Goal: Information Seeking & Learning: Learn about a topic

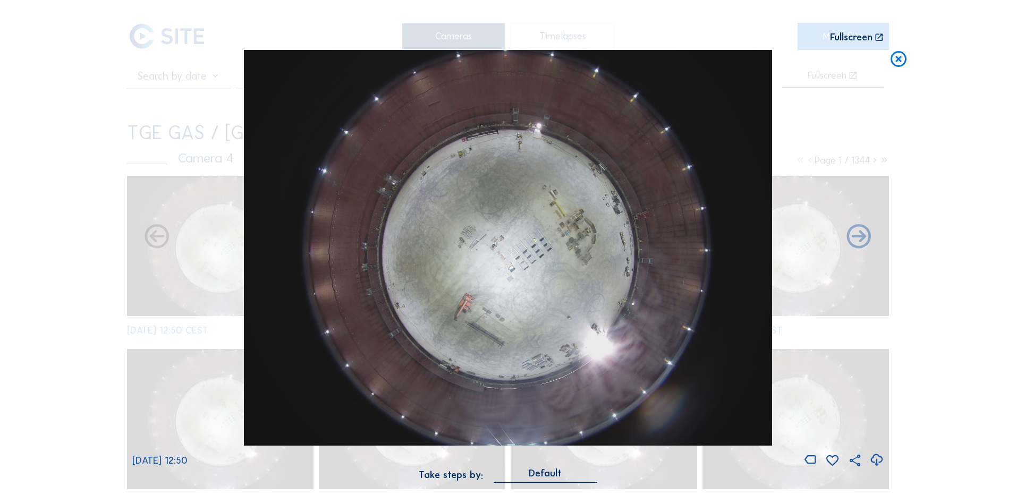
click at [900, 62] on icon at bounding box center [898, 60] width 19 height 20
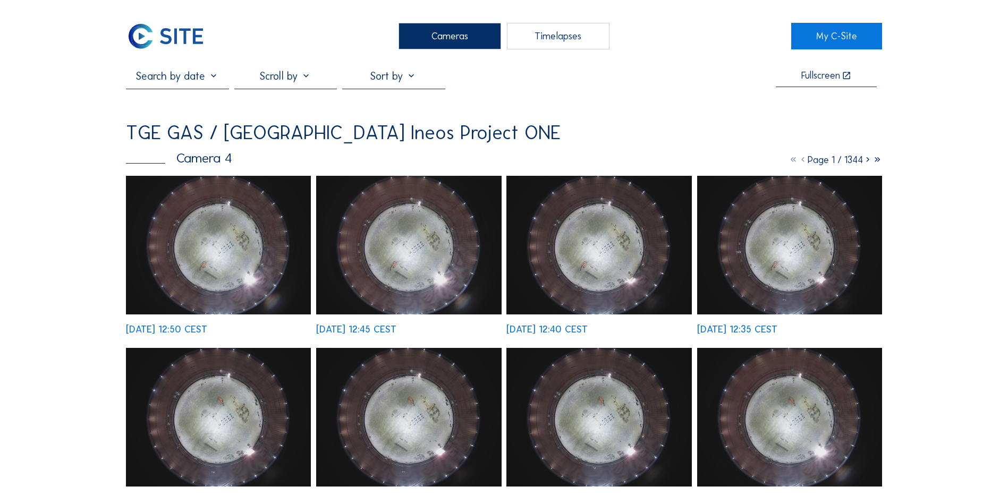
click at [430, 40] on div "Cameras" at bounding box center [450, 36] width 103 height 27
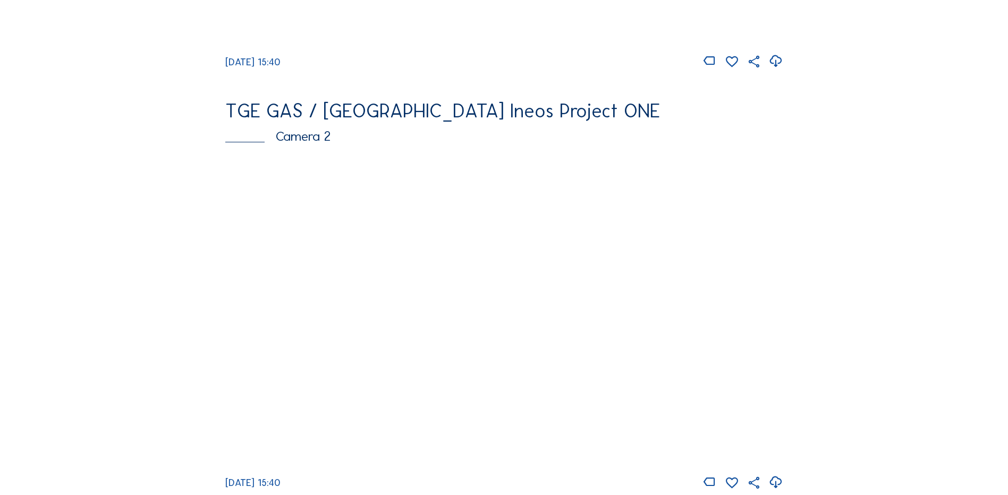
scroll to position [425, 0]
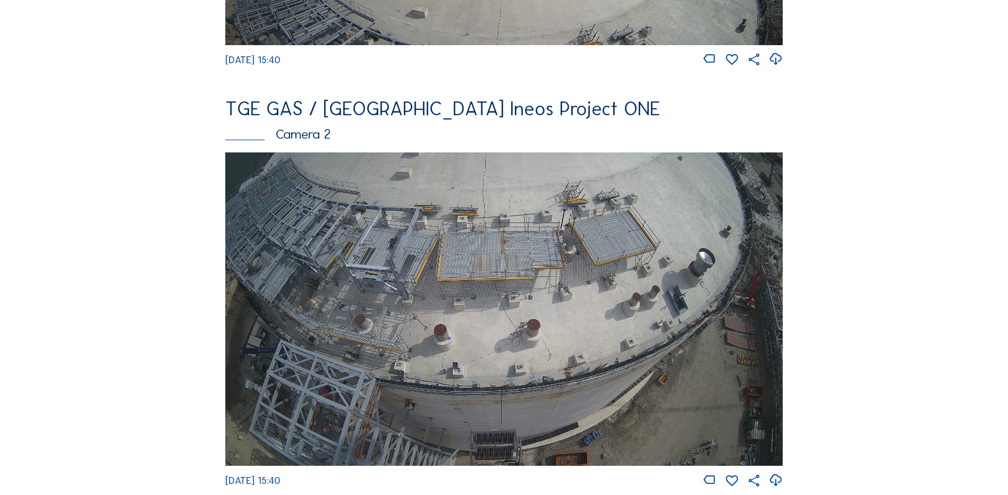
click at [450, 312] on img at bounding box center [503, 310] width 557 height 314
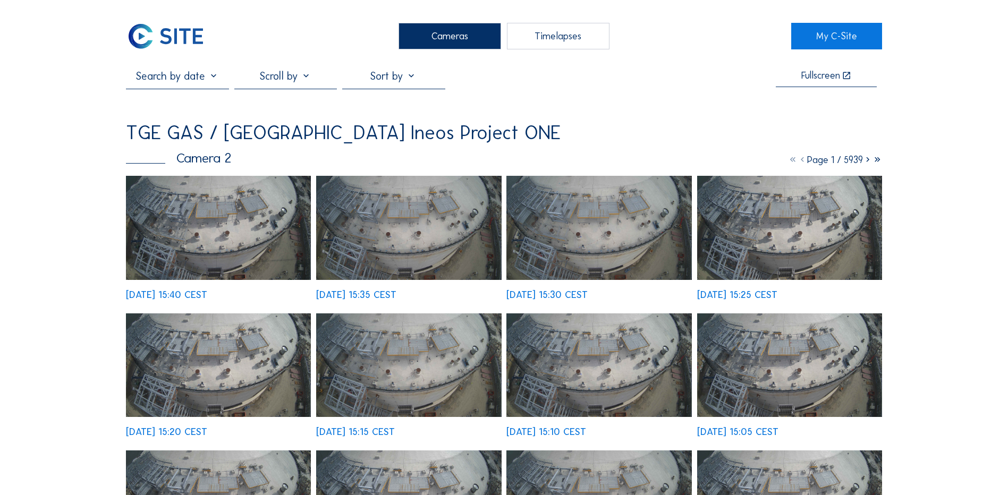
click at [226, 226] on img at bounding box center [218, 228] width 185 height 104
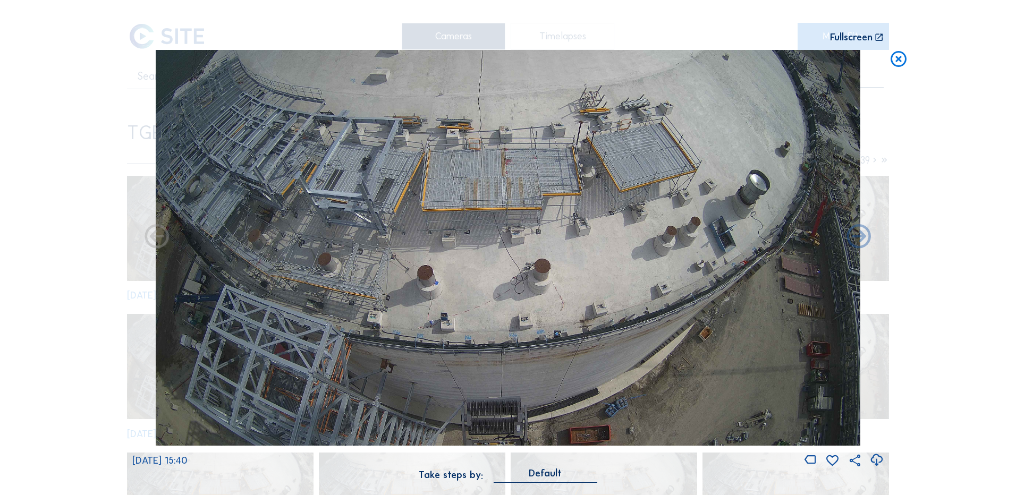
click at [876, 458] on icon at bounding box center [876, 461] width 14 height 18
click at [79, 275] on div "Scroll to travel through time | Press 'Alt' Button + Scroll to Zoom | Click and…" at bounding box center [508, 247] width 1016 height 495
click at [902, 62] on icon at bounding box center [898, 60] width 19 height 20
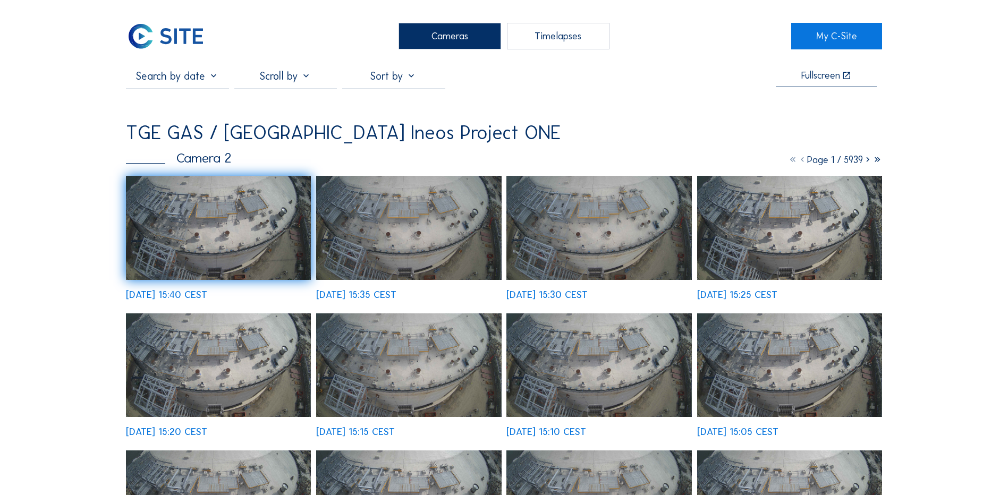
click at [427, 37] on div "Cameras" at bounding box center [450, 36] width 103 height 27
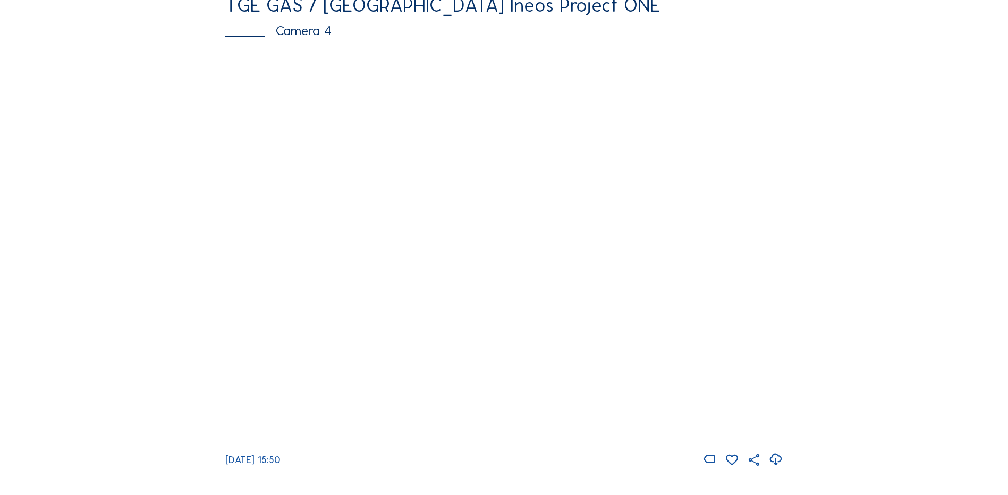
scroll to position [956, 0]
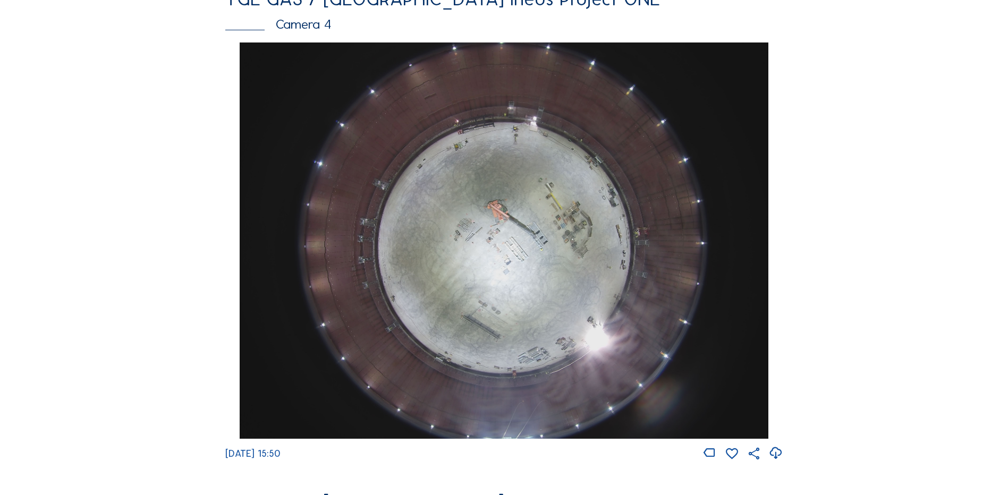
click at [517, 239] on img at bounding box center [504, 241] width 528 height 396
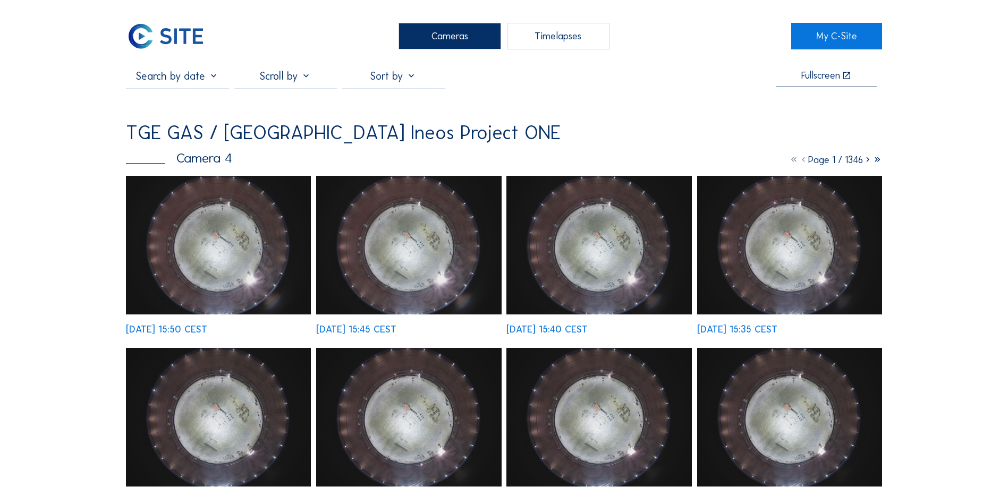
click at [239, 254] on img at bounding box center [218, 245] width 185 height 139
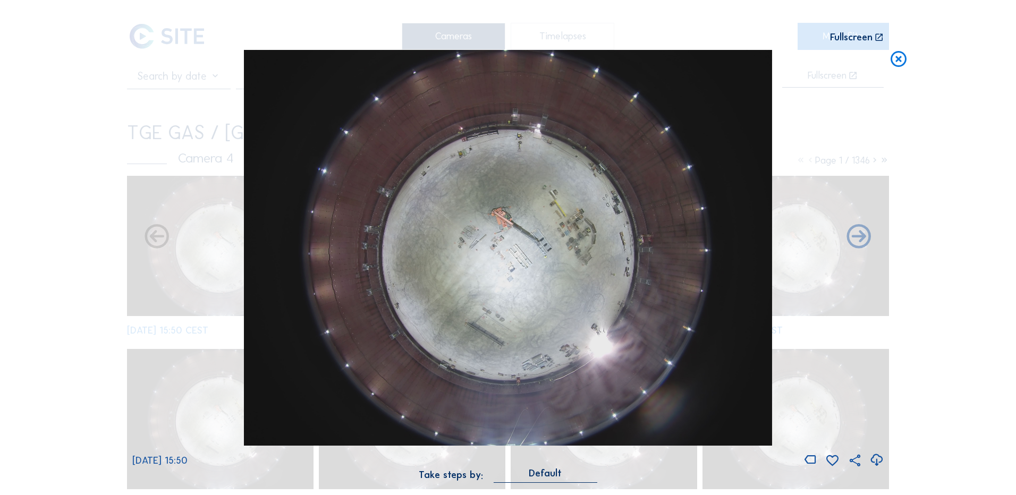
click at [882, 458] on icon at bounding box center [876, 461] width 14 height 18
click at [116, 329] on div "Scroll to travel through time | Press 'Alt' Button + Scroll to Zoom | Click and…" at bounding box center [508, 247] width 1016 height 495
click at [904, 58] on icon at bounding box center [898, 60] width 19 height 20
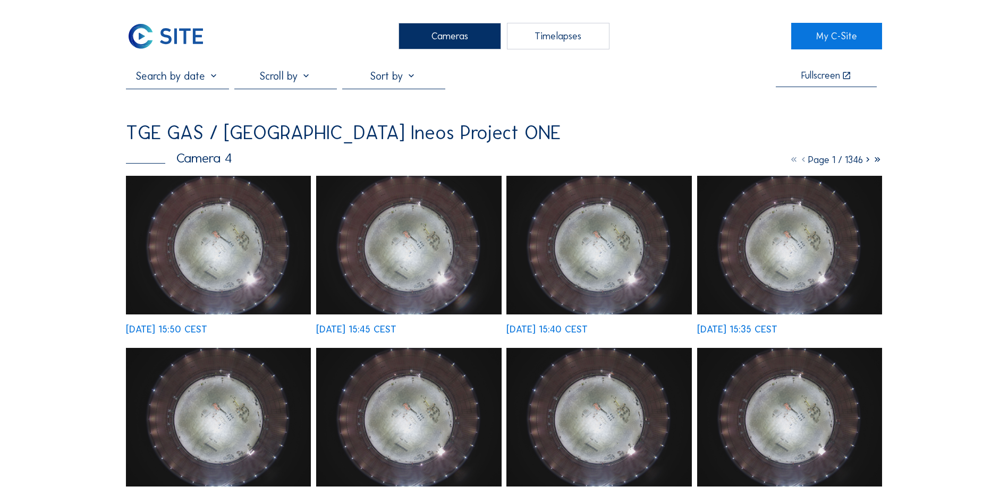
click at [465, 37] on div "Cameras" at bounding box center [450, 36] width 103 height 27
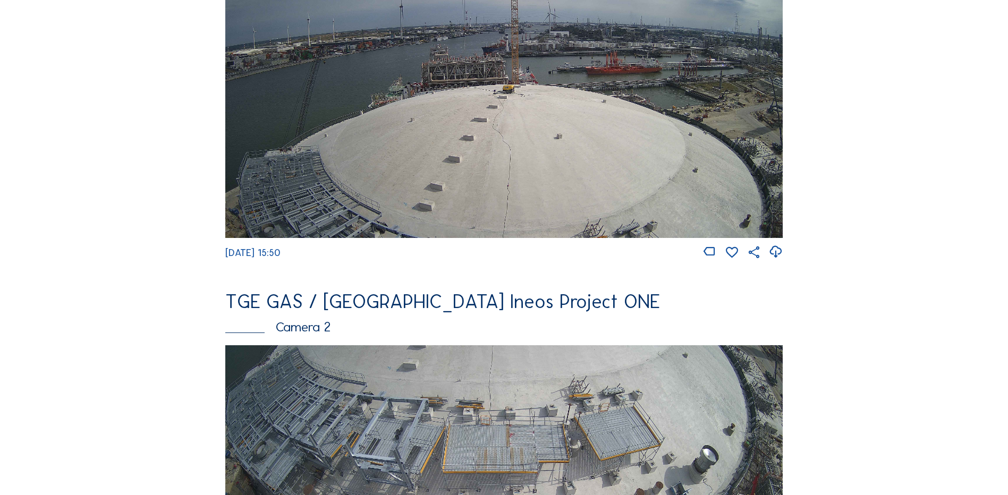
scroll to position [425, 0]
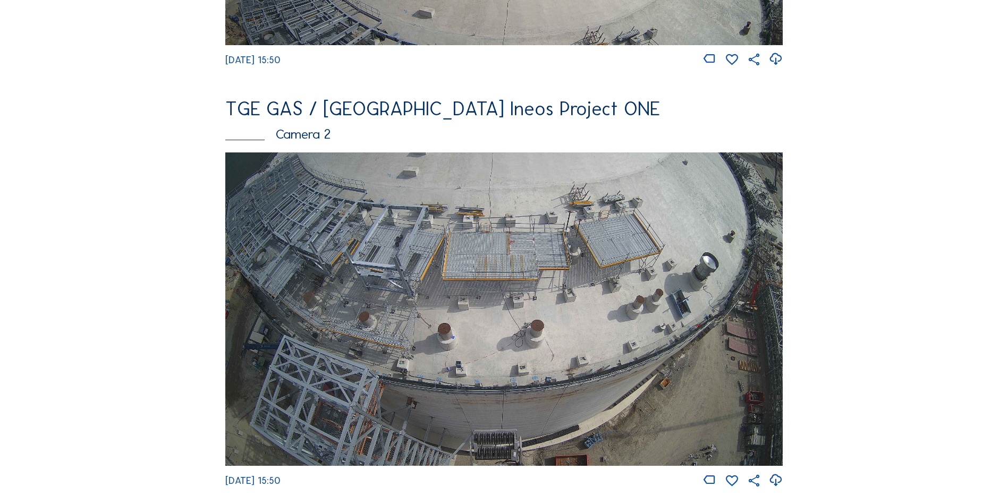
click at [436, 237] on img at bounding box center [503, 310] width 557 height 314
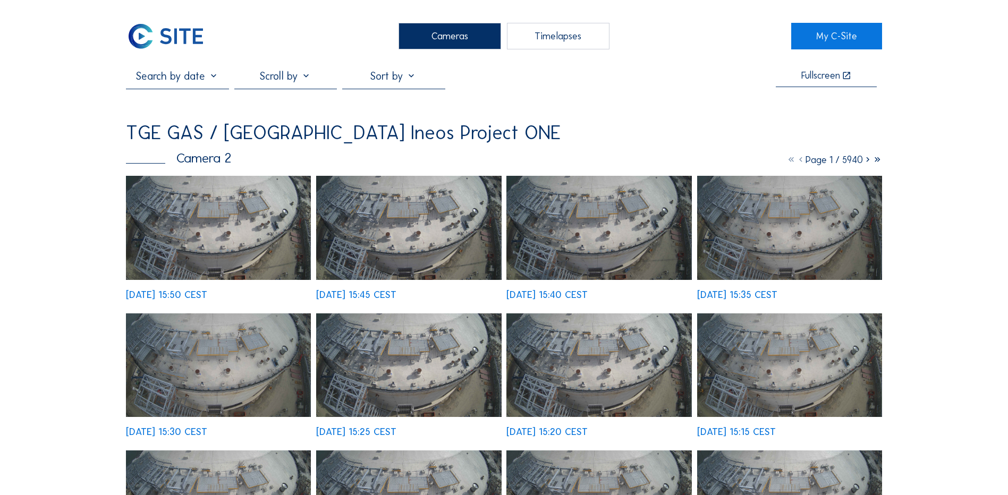
click at [242, 224] on img at bounding box center [218, 228] width 185 height 104
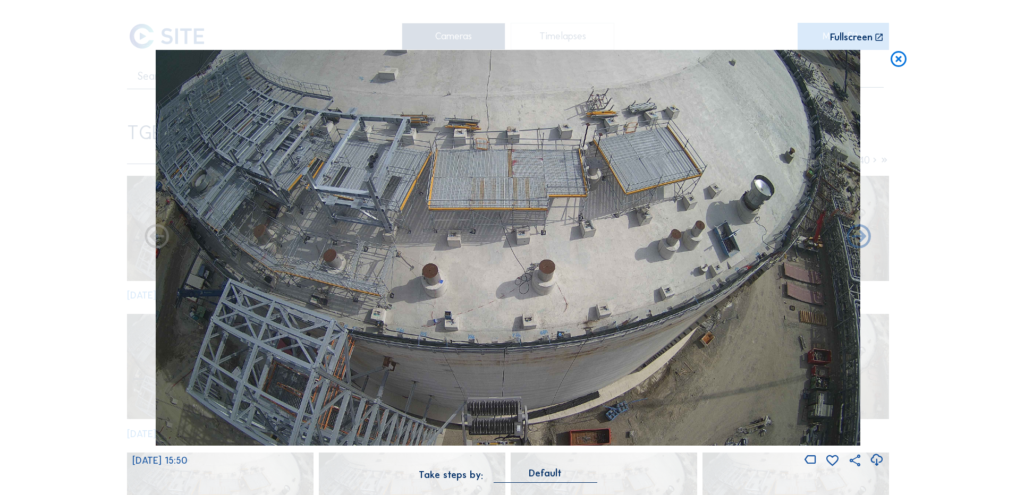
click at [878, 459] on icon at bounding box center [876, 461] width 14 height 18
click at [951, 388] on div "Scroll to travel through time | Press 'Alt' Button + Scroll to Zoom | Click and…" at bounding box center [508, 247] width 1016 height 495
click at [899, 58] on icon at bounding box center [898, 60] width 19 height 20
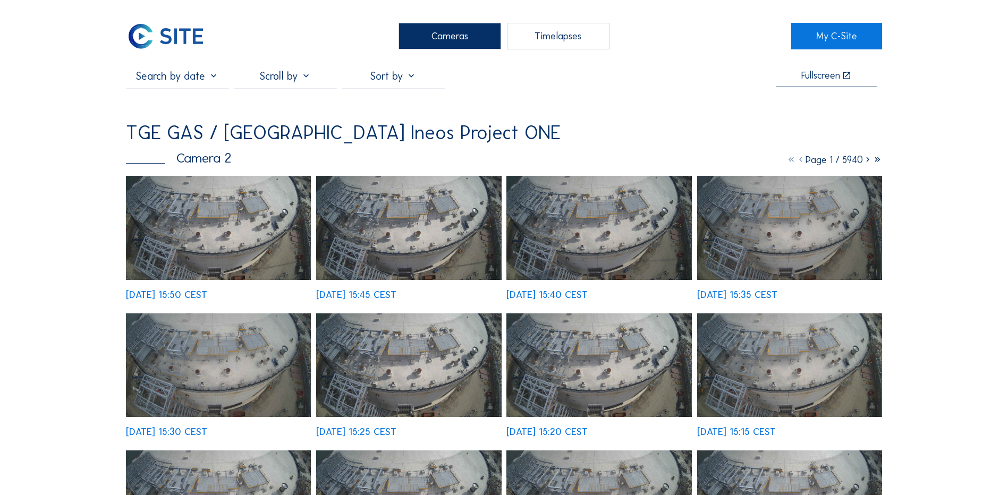
click at [441, 40] on div "Cameras" at bounding box center [450, 36] width 103 height 27
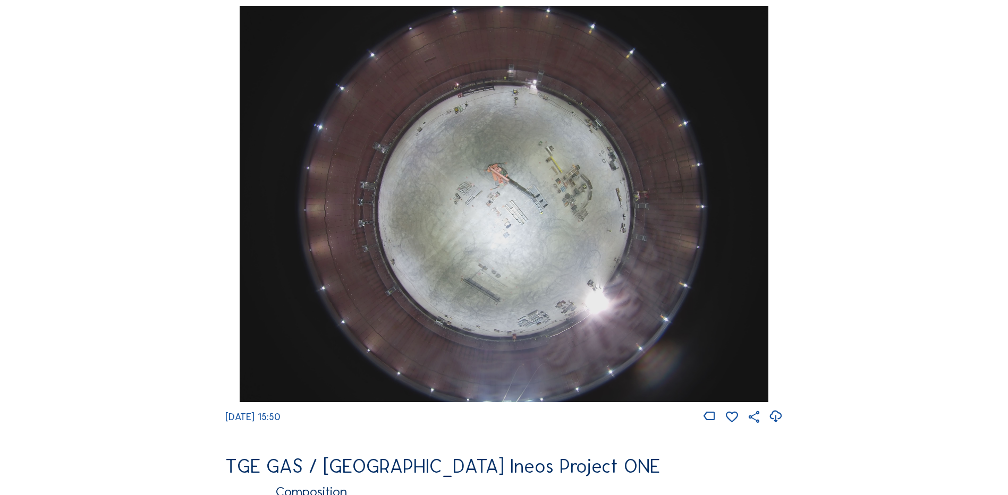
scroll to position [903, 0]
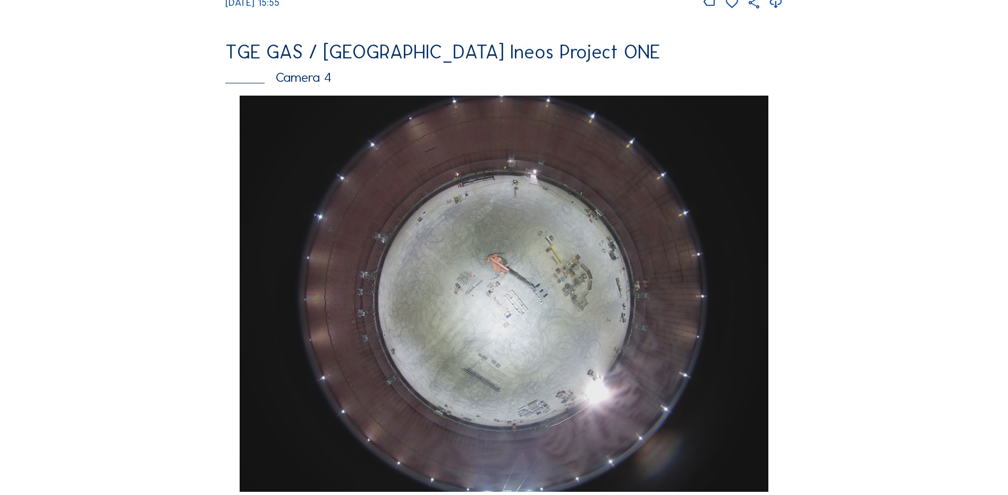
click at [527, 253] on img at bounding box center [504, 294] width 528 height 396
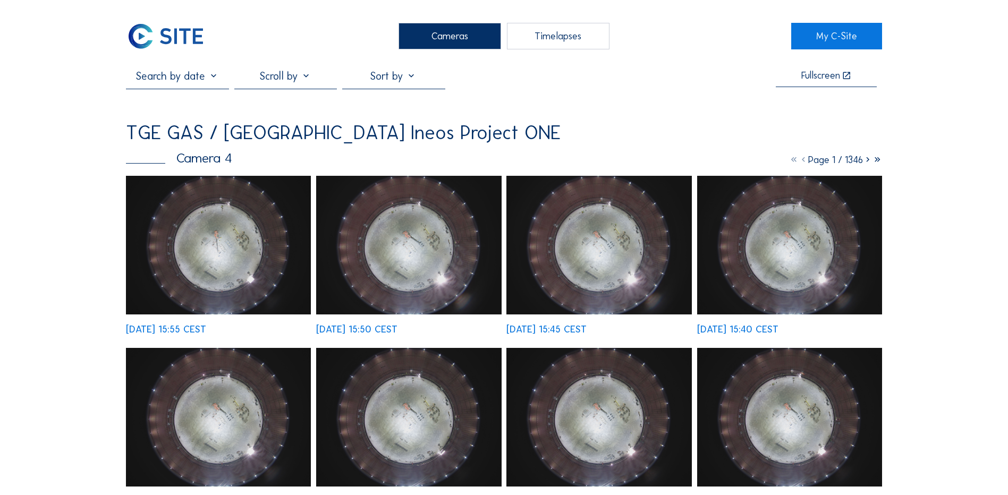
click at [231, 229] on img at bounding box center [218, 245] width 185 height 139
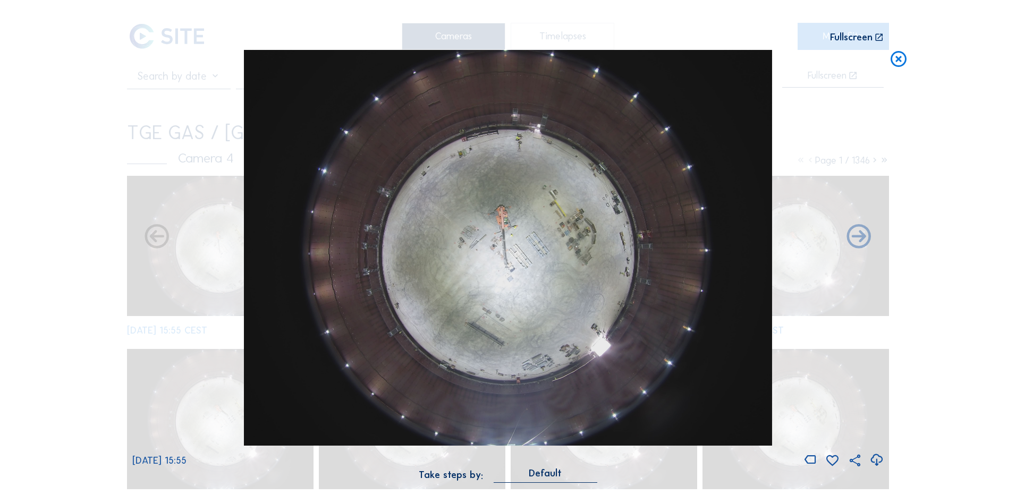
click at [874, 459] on icon at bounding box center [876, 461] width 14 height 18
click at [907, 56] on icon at bounding box center [898, 60] width 19 height 20
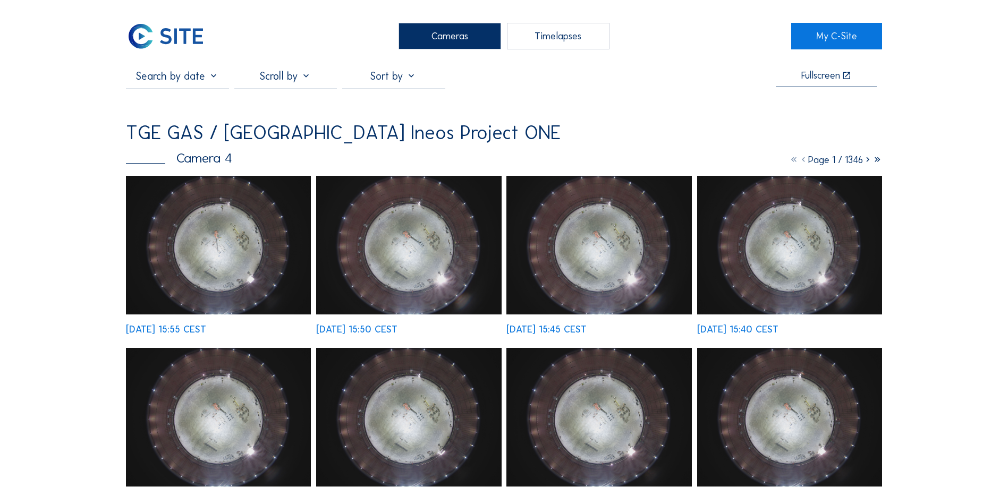
click at [425, 30] on div "Cameras" at bounding box center [450, 36] width 103 height 27
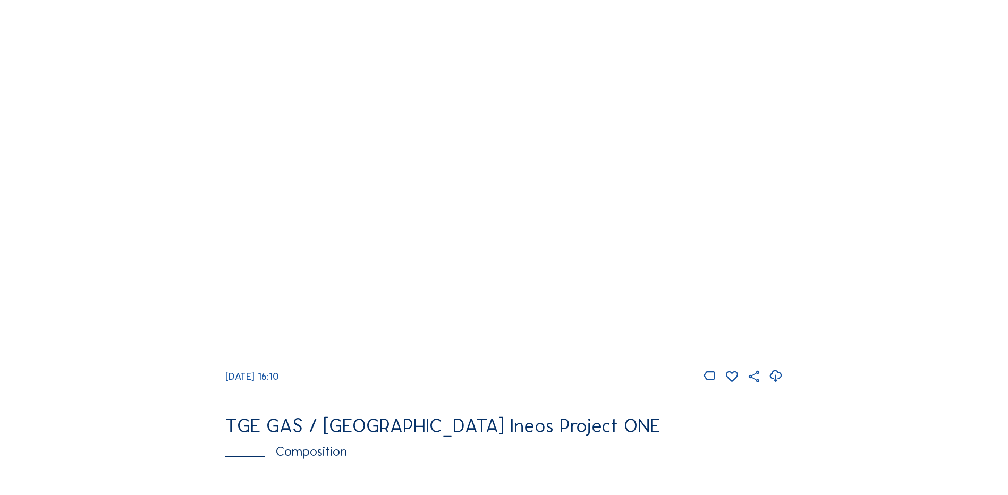
scroll to position [1010, 0]
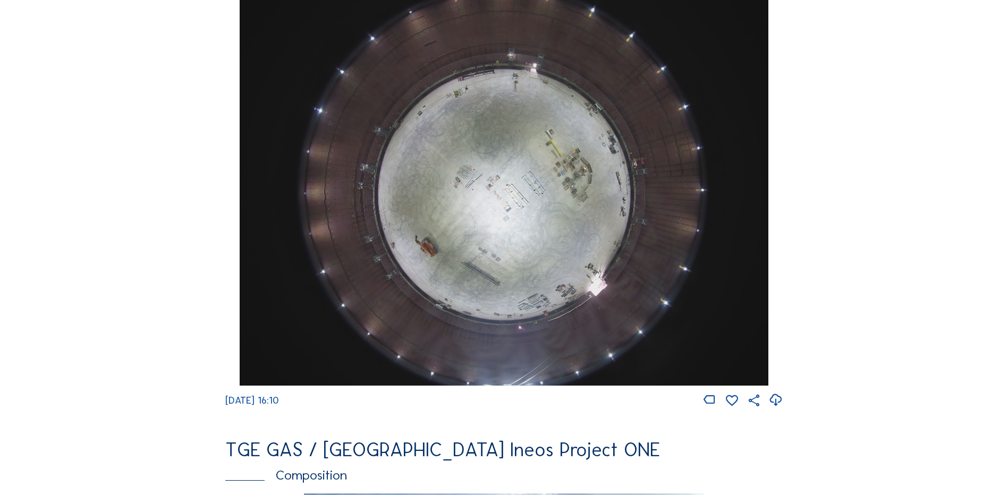
click at [530, 148] on img at bounding box center [504, 187] width 528 height 396
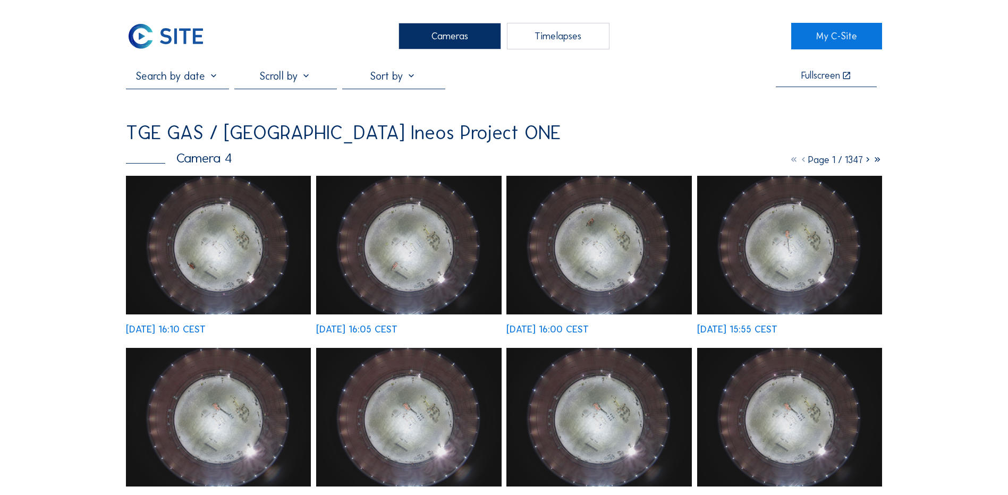
click at [212, 244] on img at bounding box center [218, 245] width 185 height 139
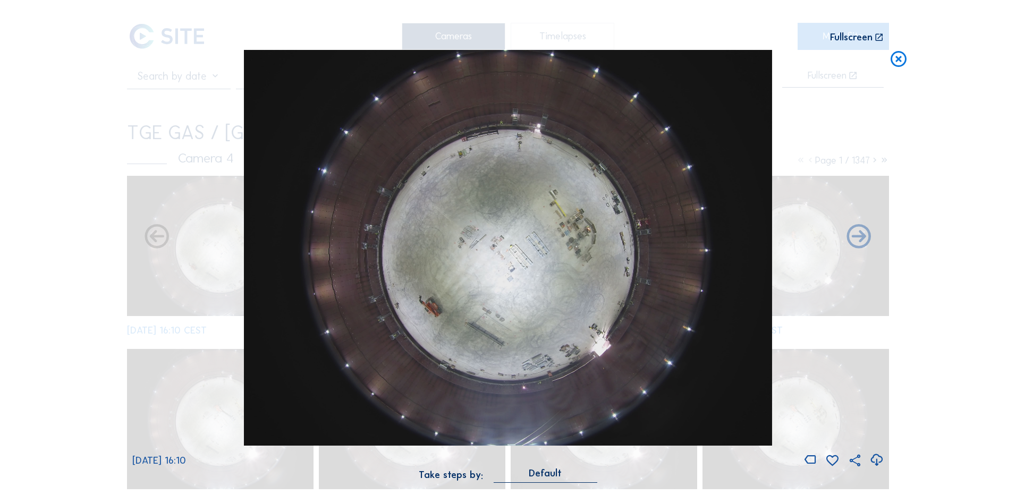
click at [875, 459] on icon at bounding box center [876, 461] width 14 height 18
click at [123, 151] on div "Scroll to travel through time | Press 'Alt' Button + Scroll to Zoom | Click and…" at bounding box center [508, 247] width 1016 height 495
click at [899, 64] on icon at bounding box center [898, 60] width 19 height 20
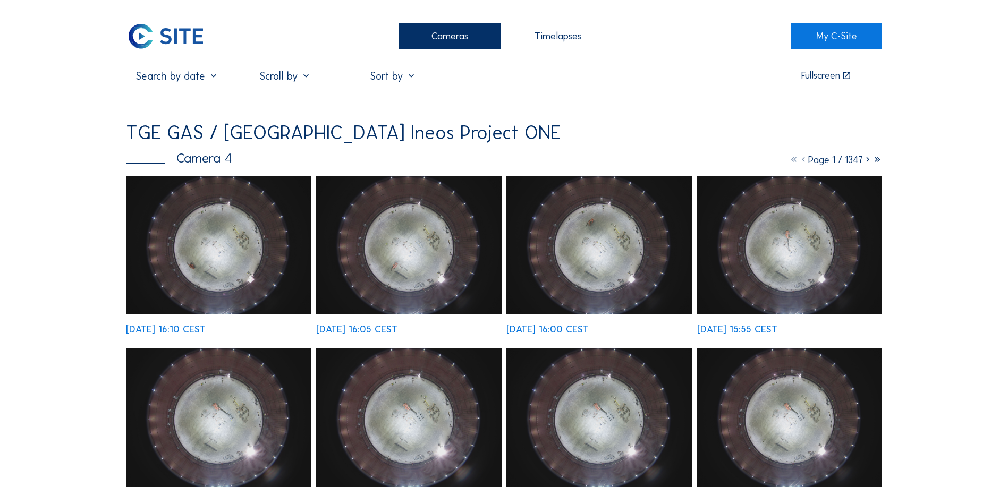
click at [423, 38] on div "Cameras" at bounding box center [450, 36] width 103 height 27
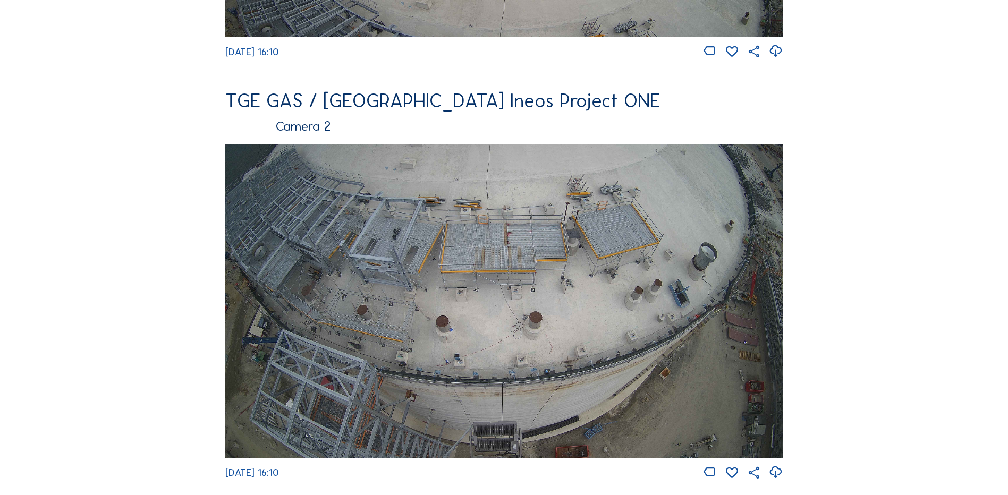
scroll to position [478, 0]
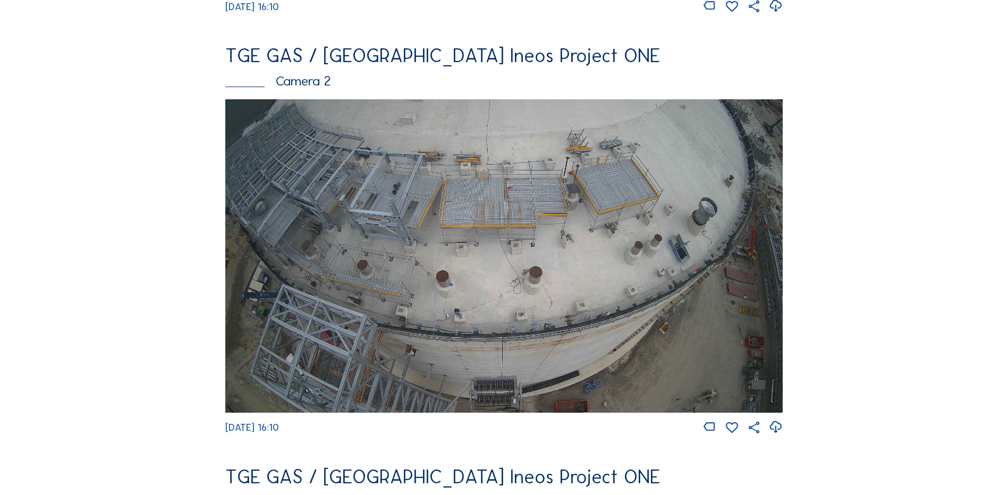
click at [407, 230] on img at bounding box center [503, 256] width 557 height 314
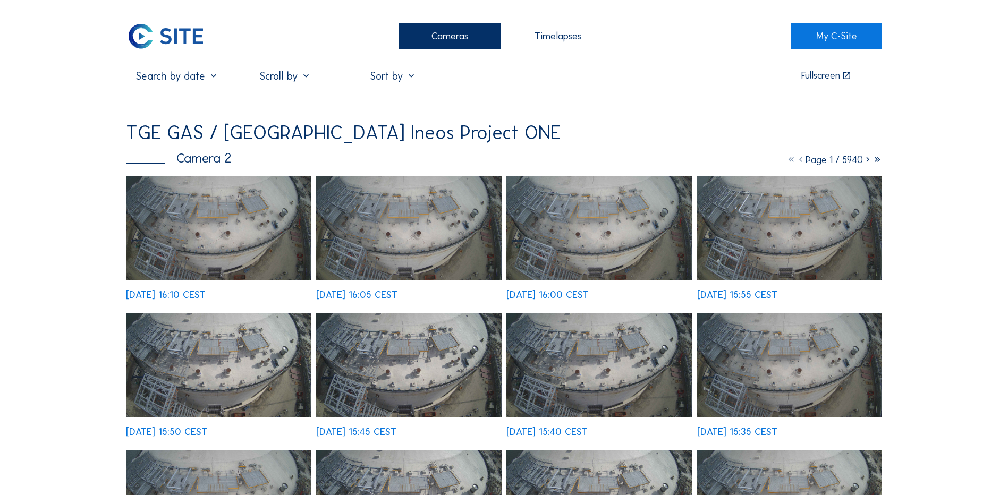
click at [238, 231] on img at bounding box center [218, 228] width 185 height 104
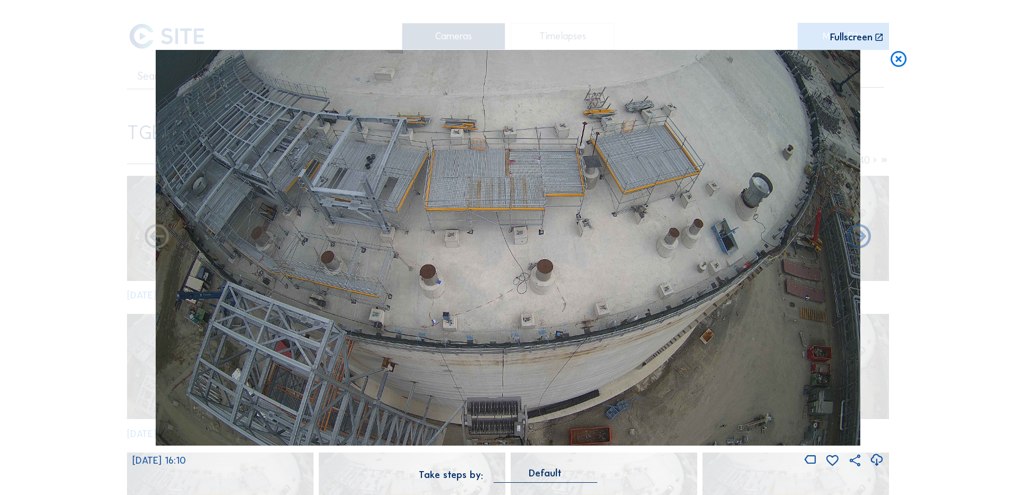
click at [874, 460] on icon at bounding box center [876, 461] width 14 height 18
click at [91, 336] on div "Scroll to travel through time | Press 'Alt' Button + Scroll to Zoom | Click and…" at bounding box center [508, 247] width 1016 height 495
click at [902, 62] on icon at bounding box center [898, 60] width 19 height 20
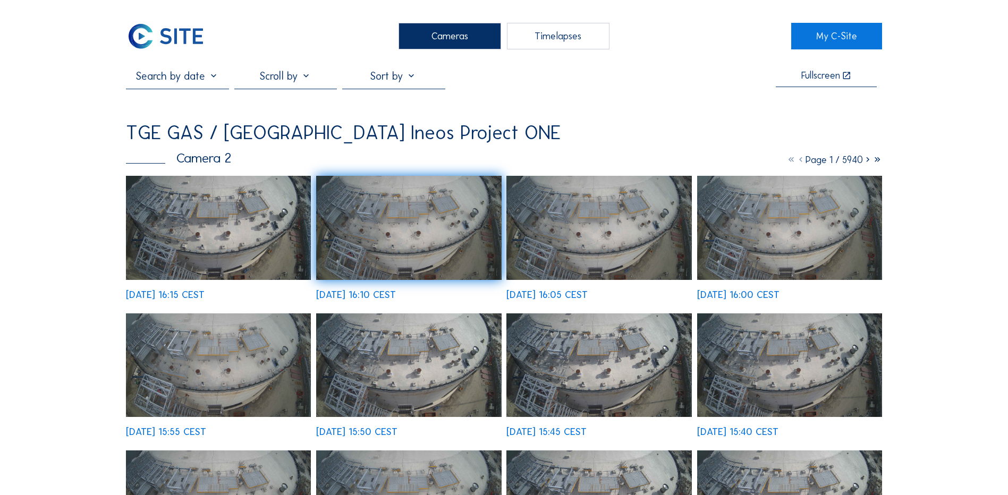
click at [465, 32] on div "Cameras" at bounding box center [450, 36] width 103 height 27
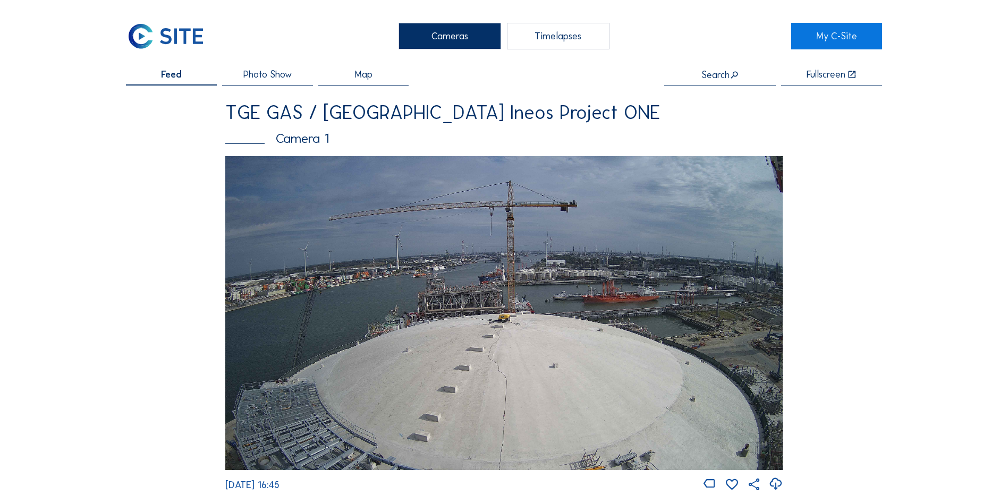
click at [454, 285] on img at bounding box center [503, 313] width 557 height 314
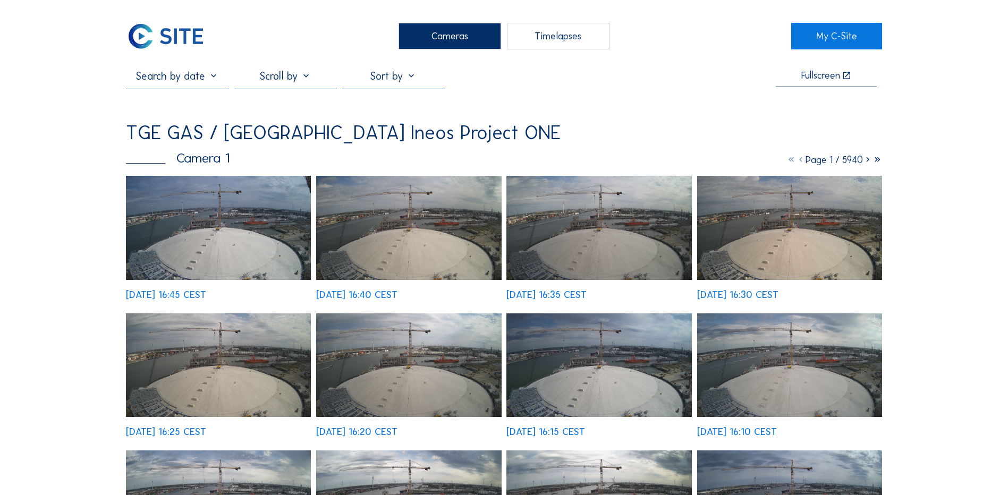
click at [259, 238] on img at bounding box center [218, 228] width 185 height 104
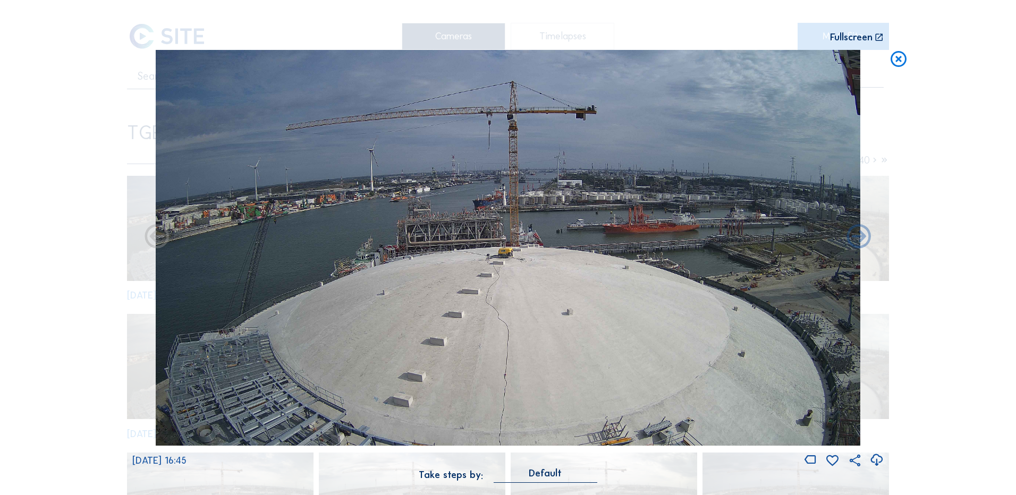
click at [876, 460] on icon at bounding box center [876, 461] width 14 height 18
drag, startPoint x: 48, startPoint y: 118, endPoint x: 106, endPoint y: 103, distance: 60.4
click at [48, 118] on div "Scroll to travel through time | Press 'Alt' Button + Scroll to Zoom | Click and…" at bounding box center [508, 247] width 1016 height 495
